Goal: Task Accomplishment & Management: Manage account settings

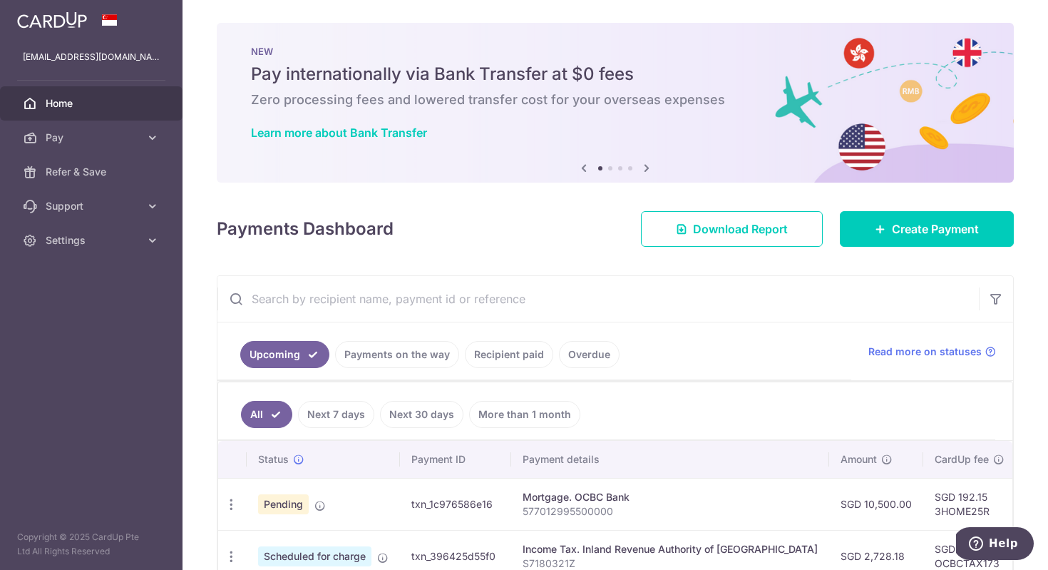
click at [1034, 393] on div "× Pause Schedule Pause all future payments in this series Pause just this one p…" at bounding box center [614, 285] width 865 height 570
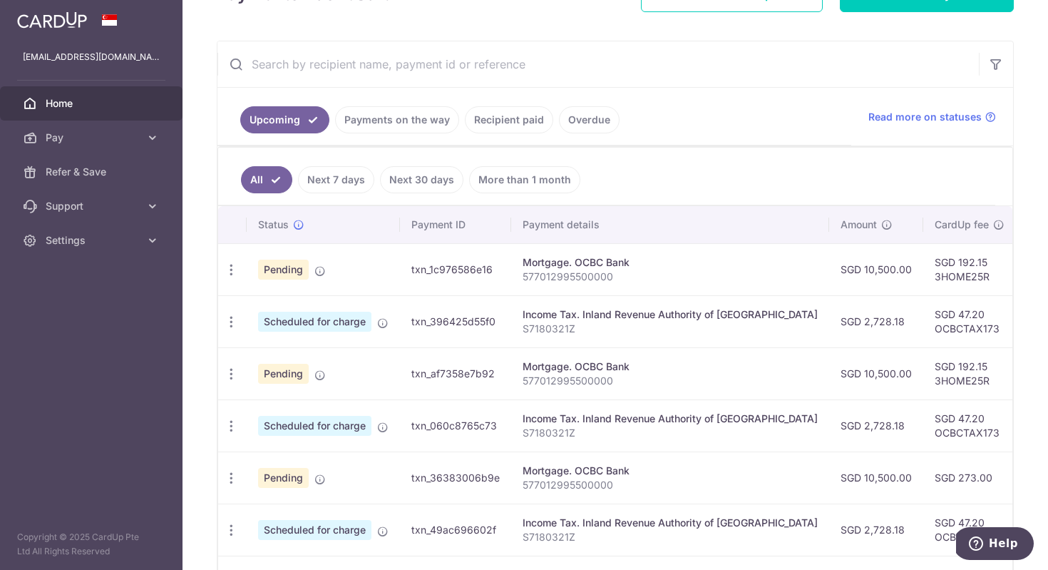
scroll to position [257, 0]
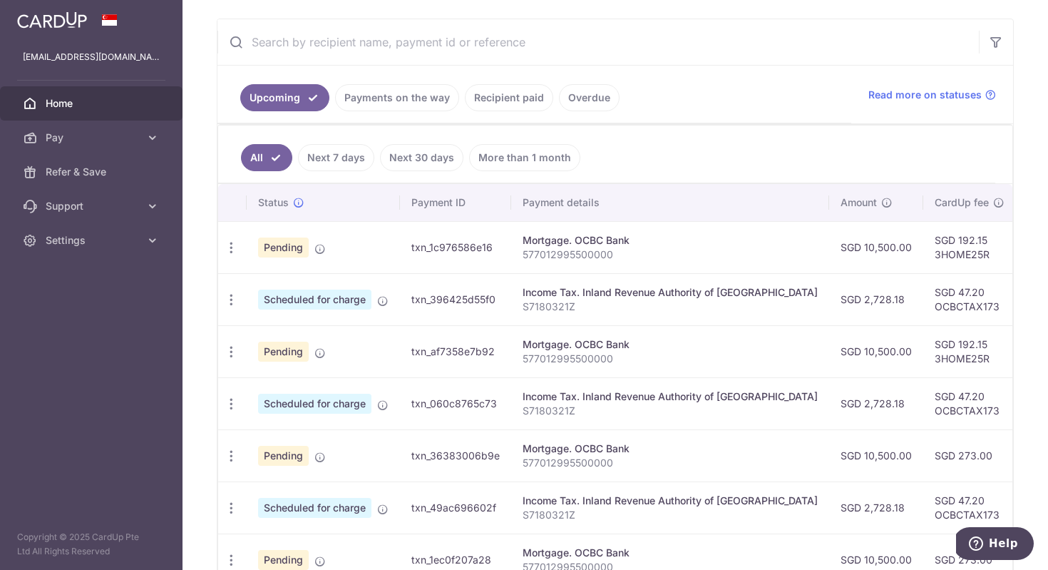
click at [692, 258] on p "577012995500000" at bounding box center [670, 254] width 295 height 14
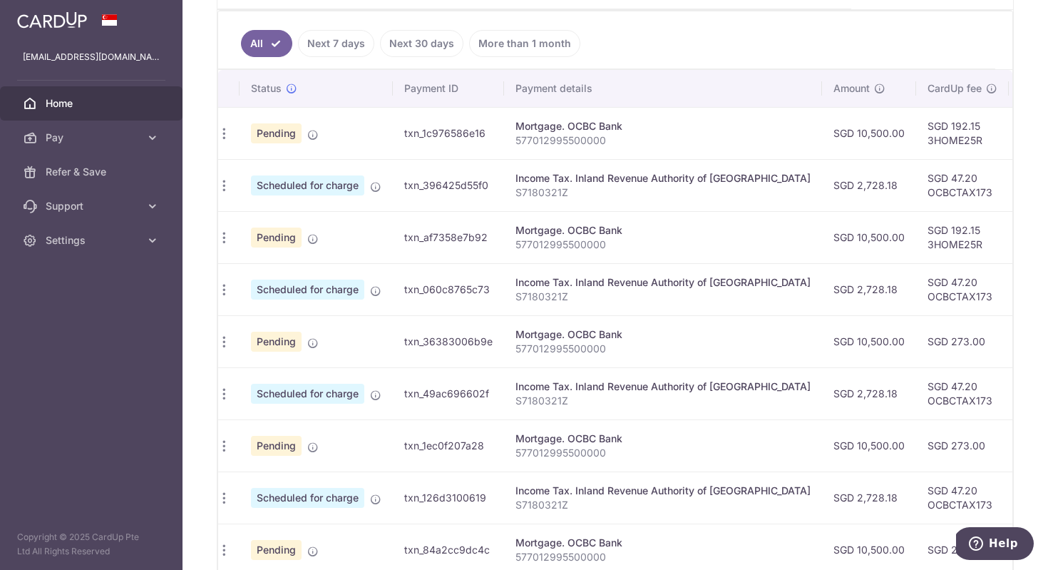
scroll to position [0, 0]
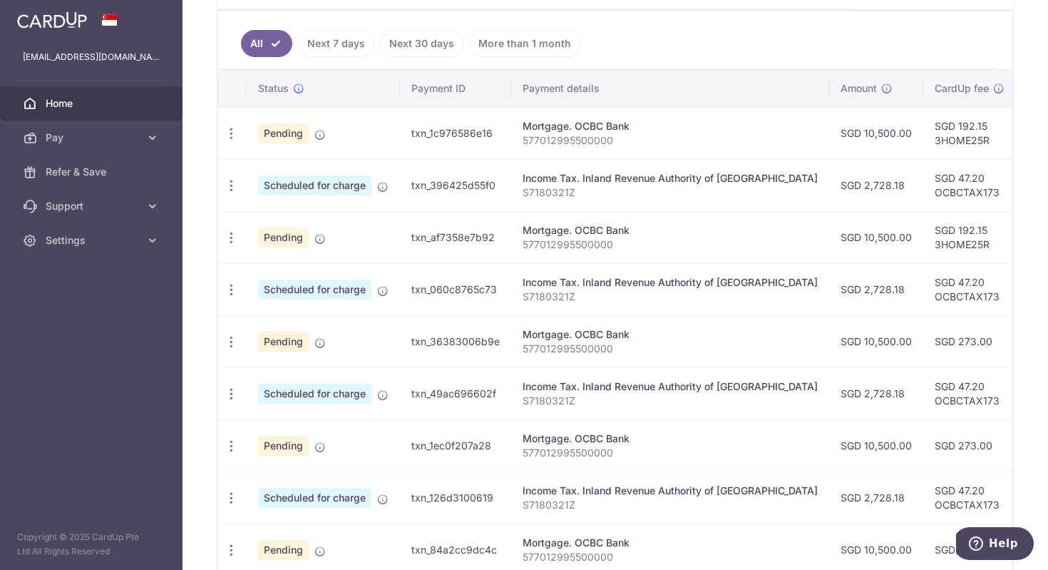
click at [1041, 62] on div "× Pause Schedule Pause all future payments in this series Pause just this one p…" at bounding box center [614, 285] width 865 height 570
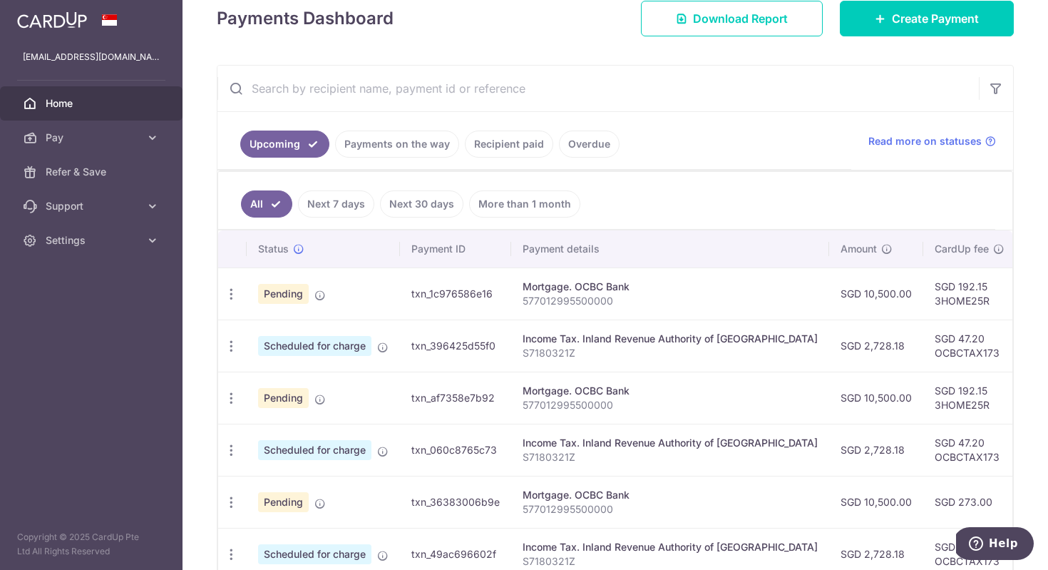
scroll to position [200, 0]
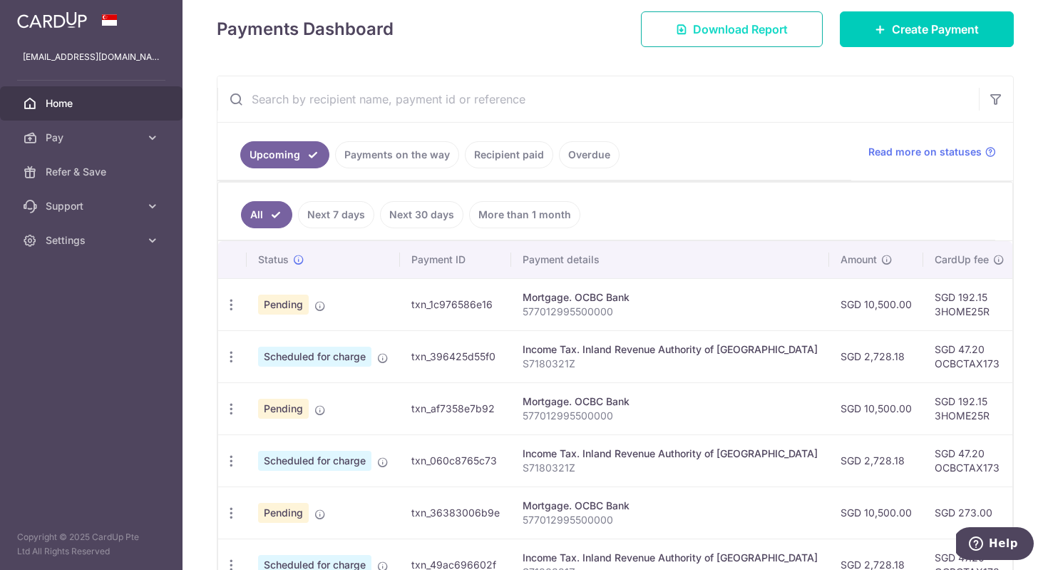
click at [736, 29] on span "Download Report" at bounding box center [740, 29] width 95 height 17
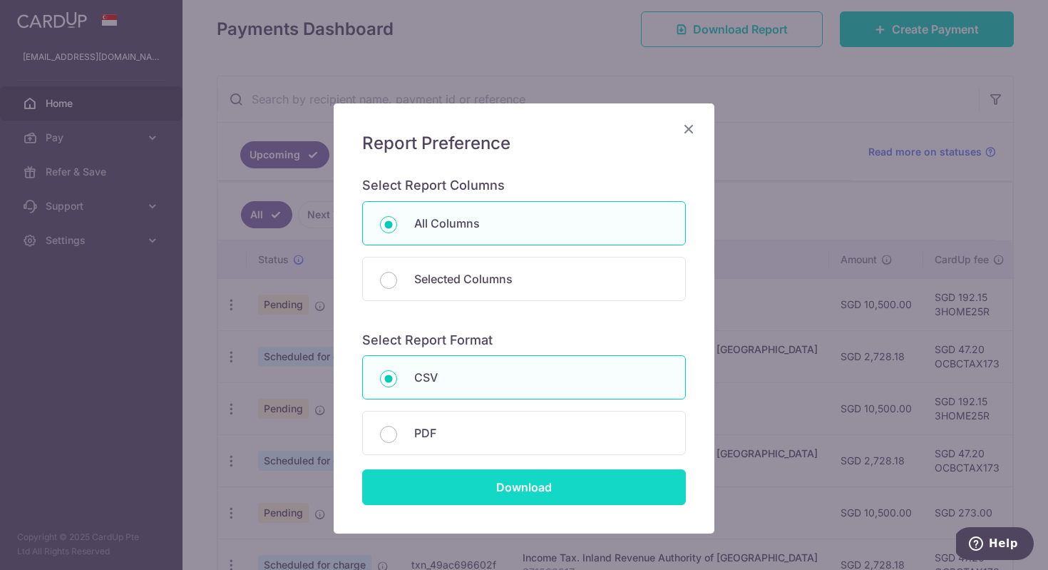
click at [542, 493] on input "Download" at bounding box center [524, 487] width 324 height 36
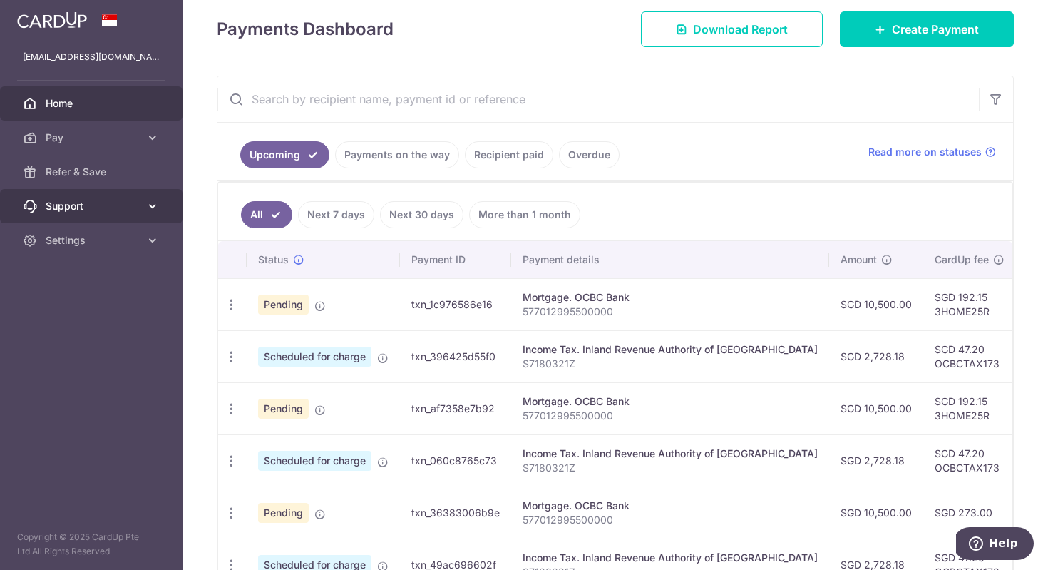
click at [153, 206] on icon at bounding box center [152, 206] width 14 height 14
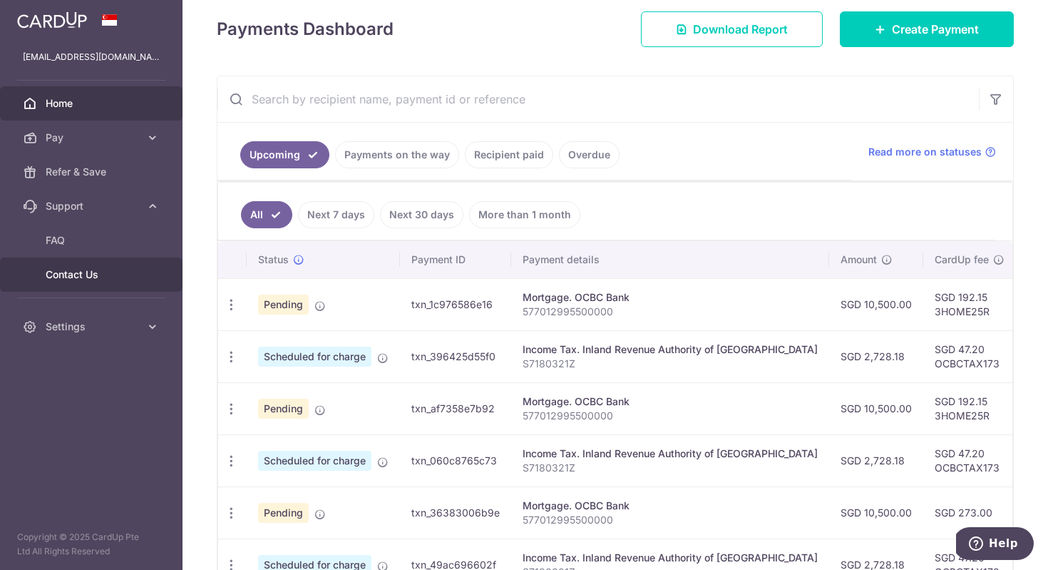
click at [79, 270] on span "Contact Us" at bounding box center [93, 274] width 94 height 14
click at [540, 217] on link "More than 1 month" at bounding box center [524, 214] width 111 height 27
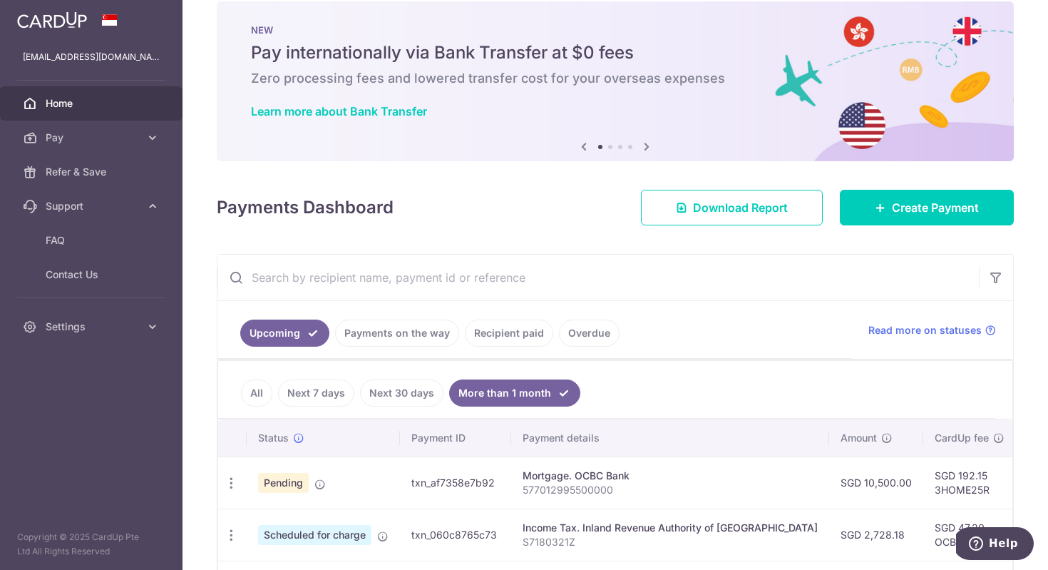
scroll to position [200, 0]
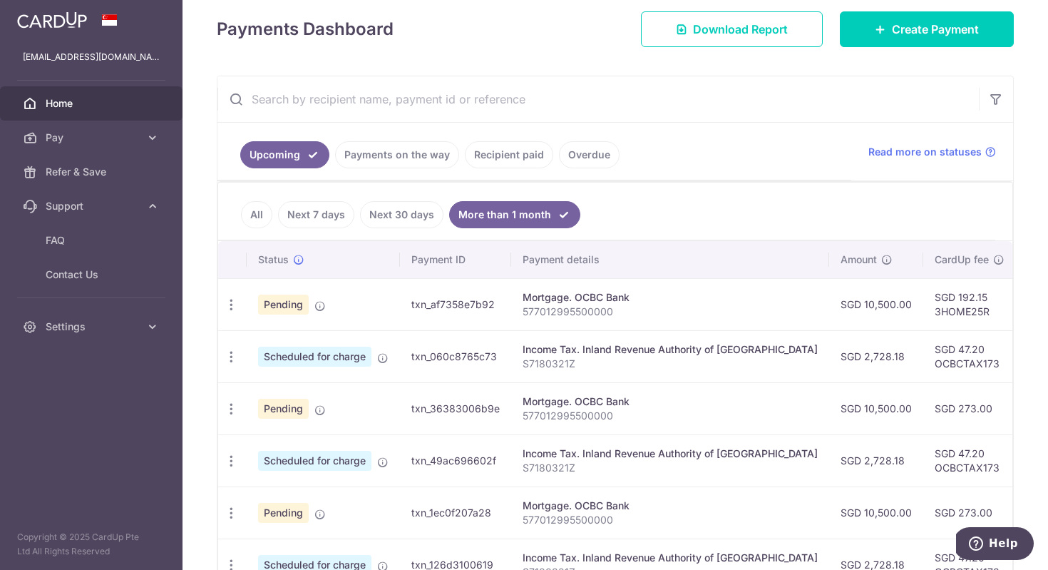
click at [758, 316] on p "577012995500000" at bounding box center [670, 311] width 295 height 14
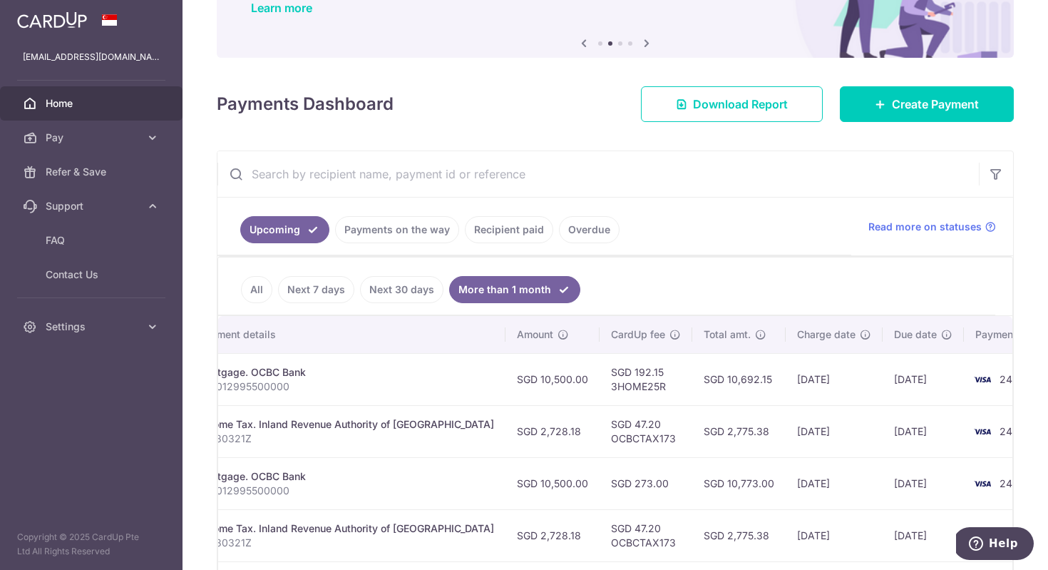
scroll to position [114, 0]
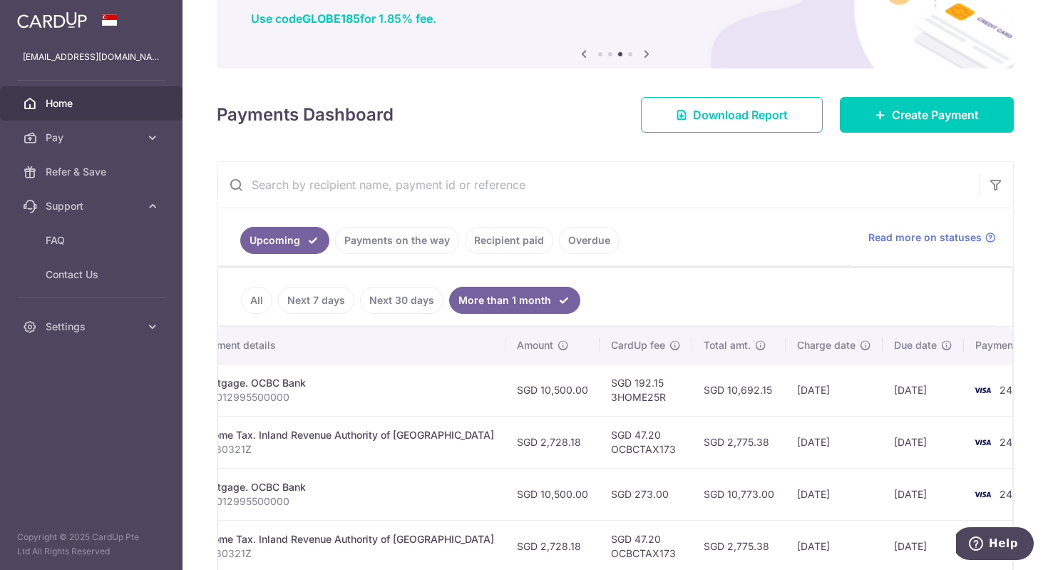
click at [422, 248] on link "Payments on the way" at bounding box center [397, 240] width 124 height 27
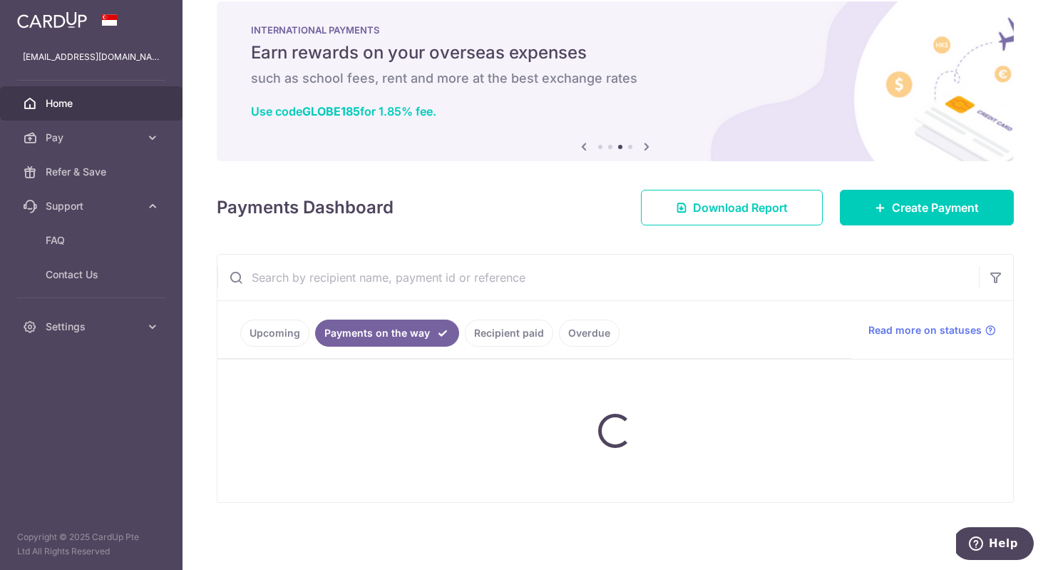
scroll to position [21, 0]
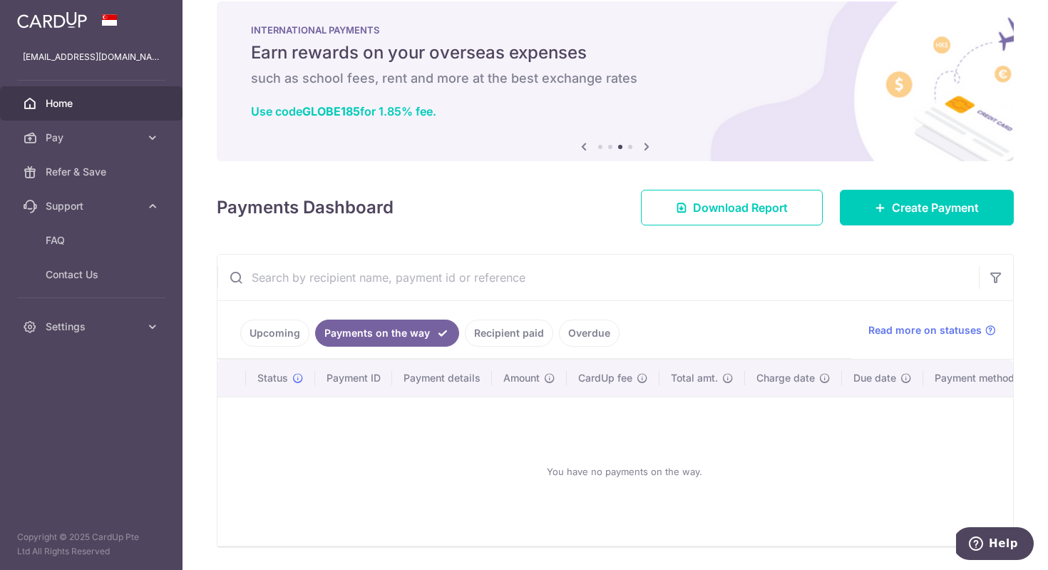
click at [513, 327] on link "Recipient paid" at bounding box center [509, 332] width 88 height 27
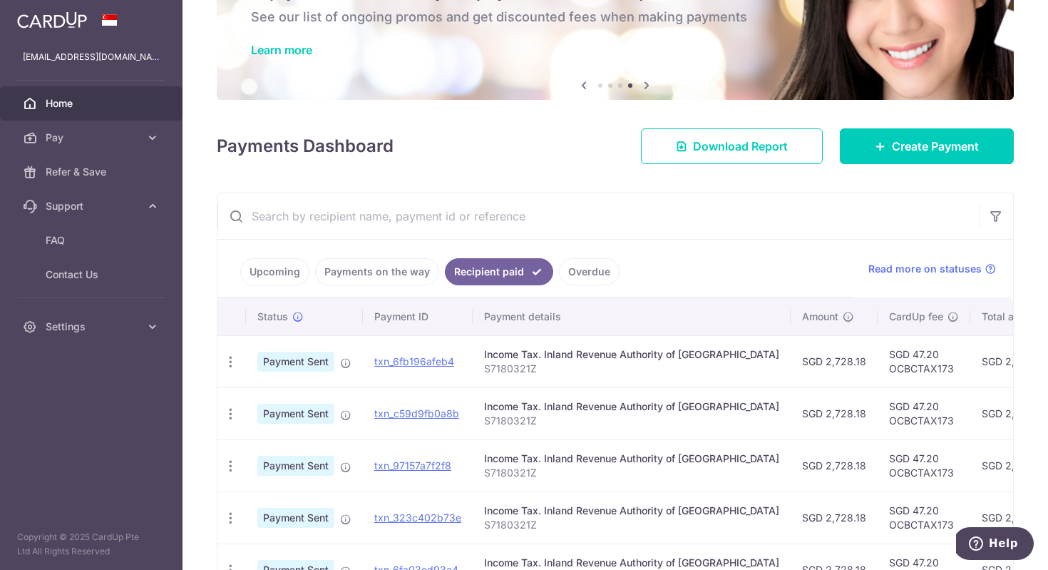
scroll to position [82, 0]
click at [592, 272] on link "Overdue" at bounding box center [589, 272] width 61 height 27
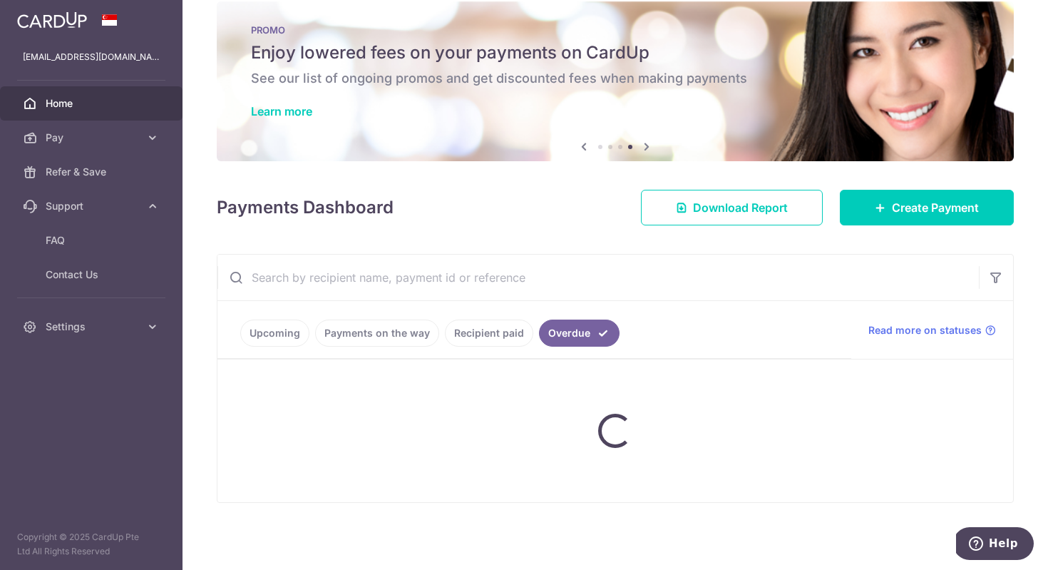
scroll to position [0, 0]
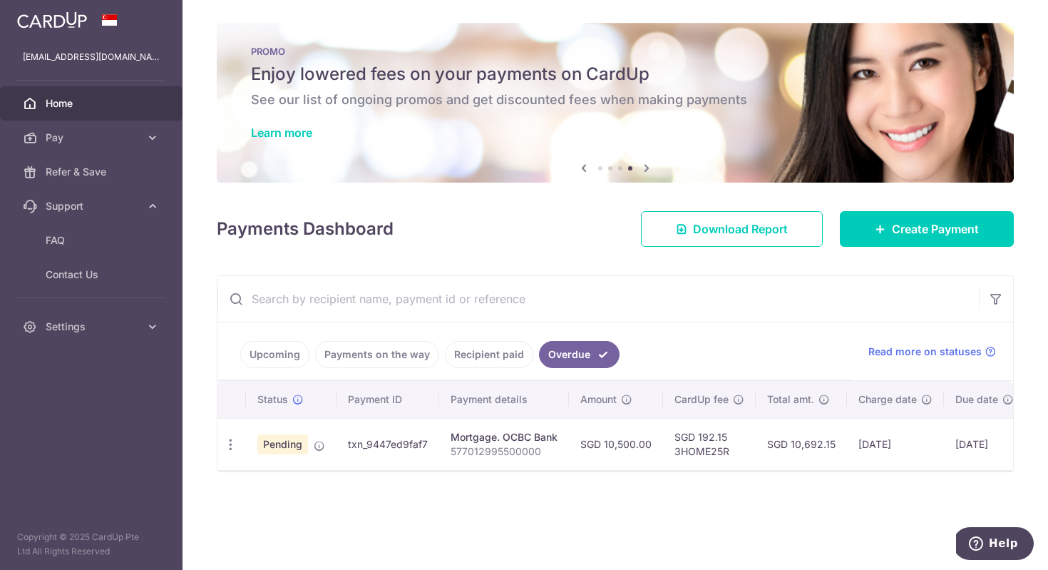
click at [744, 450] on td "SGD 192.15 3HOME25R" at bounding box center [709, 444] width 93 height 52
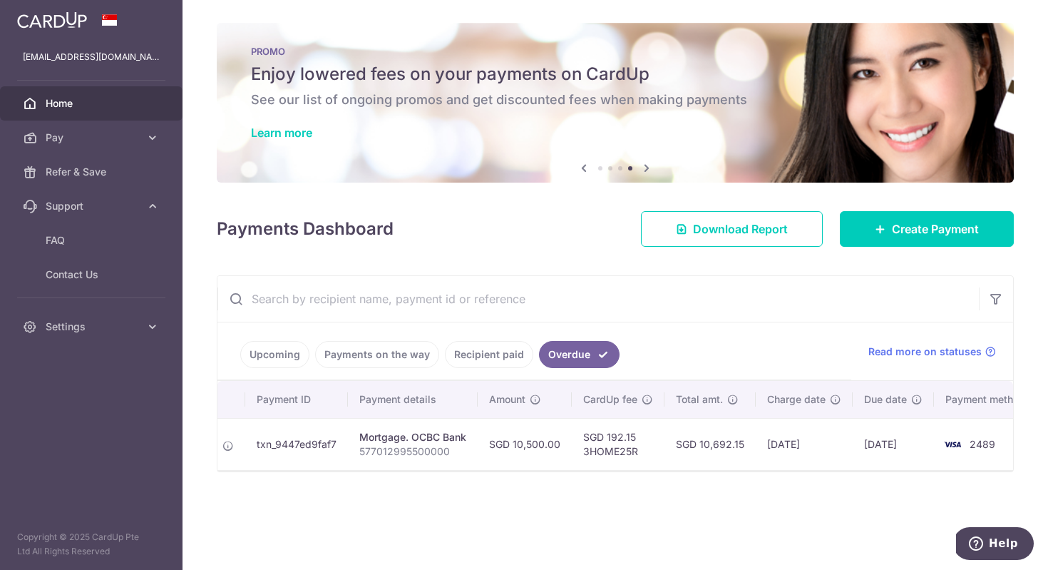
scroll to position [0, 113]
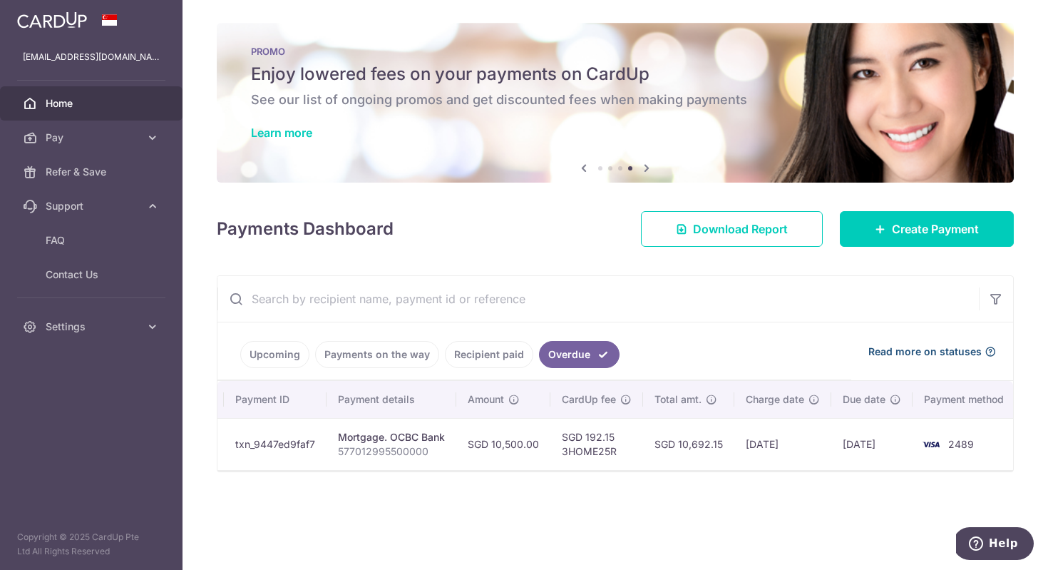
click at [938, 346] on span "Read more on statuses" at bounding box center [924, 351] width 113 height 14
